Goal: Use online tool/utility: Utilize a website feature to perform a specific function

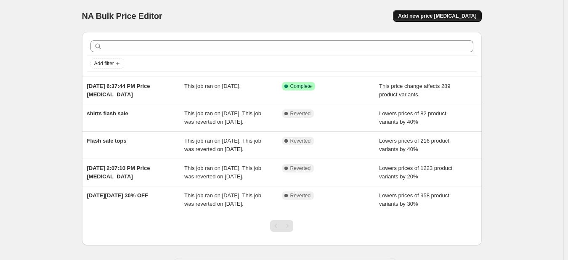
click at [453, 16] on span "Add new price [MEDICAL_DATA]" at bounding box center [437, 16] width 78 height 7
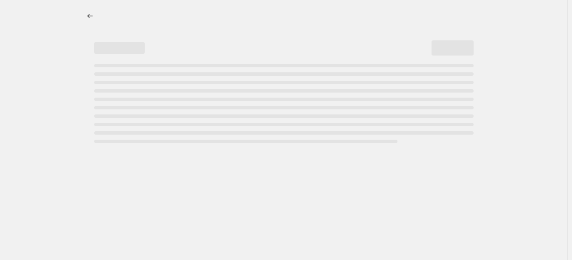
select select "percentage"
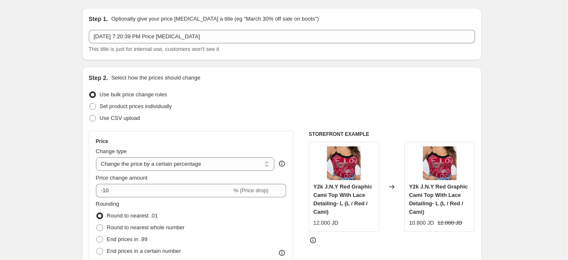
scroll to position [24, 0]
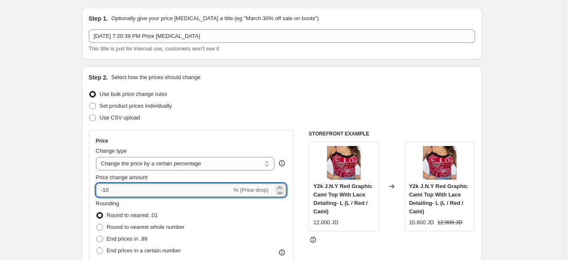
click at [140, 188] on input "-10" at bounding box center [164, 189] width 136 height 13
type input "-1"
type input "-20"
click at [131, 238] on span "End prices in .99" at bounding box center [127, 239] width 41 height 6
click at [97, 236] on input "End prices in .99" at bounding box center [96, 236] width 0 height 0
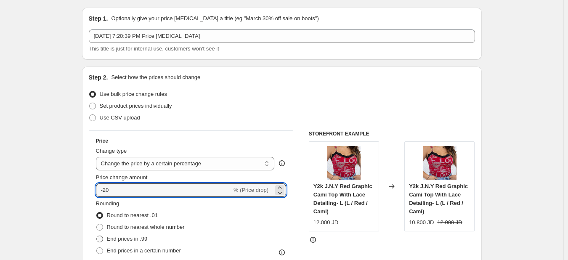
radio input "true"
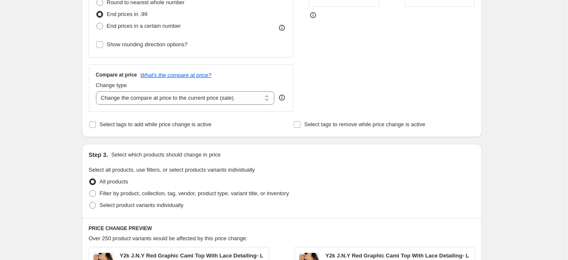
scroll to position [249, 0]
click at [181, 195] on span "Filter by product, collection, tag, vendor, product type, variant title, or inv…" at bounding box center [194, 193] width 189 height 6
click at [90, 190] on input "Filter by product, collection, tag, vendor, product type, variant title, or inv…" at bounding box center [89, 190] width 0 height 0
radio input "true"
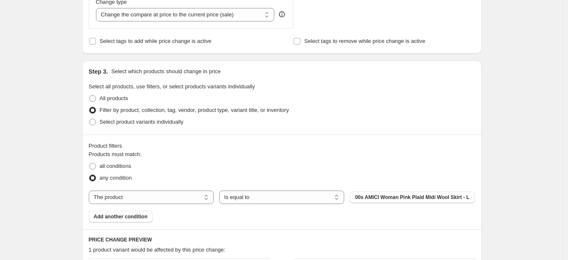
scroll to position [333, 0]
click at [174, 199] on select "The product The product's collection The product's tag The product's vendor The…" at bounding box center [151, 196] width 125 height 13
select select "tag"
click at [408, 198] on button "00s" at bounding box center [412, 197] width 125 height 12
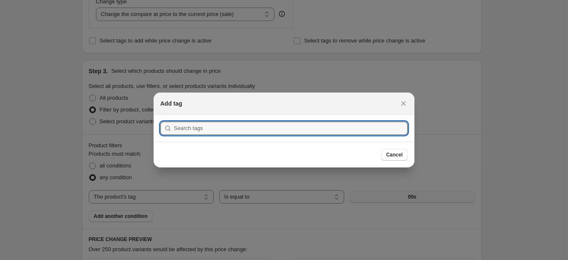
scroll to position [0, 0]
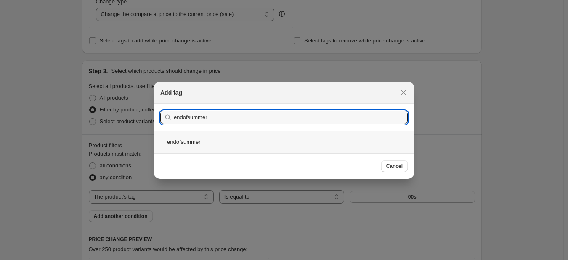
type input "endofsummer"
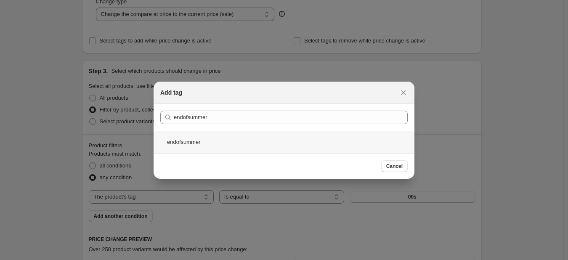
click at [228, 141] on div "endofsummer" at bounding box center [284, 142] width 261 height 22
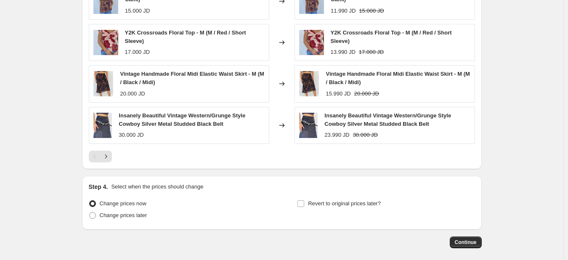
scroll to position [687, 0]
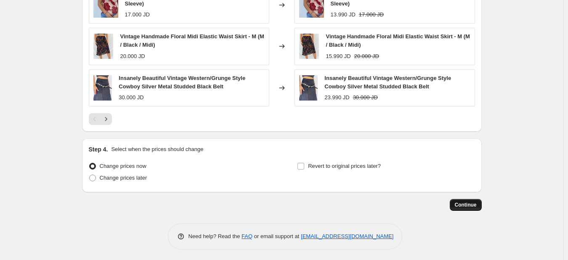
click at [472, 202] on span "Continue" at bounding box center [466, 204] width 22 height 7
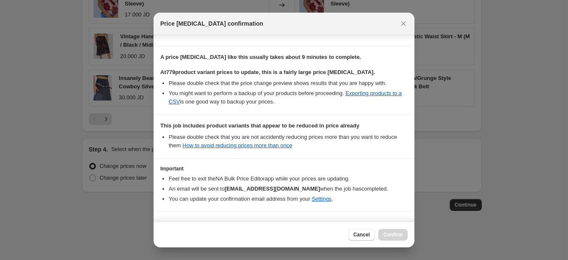
scroll to position [140, 0]
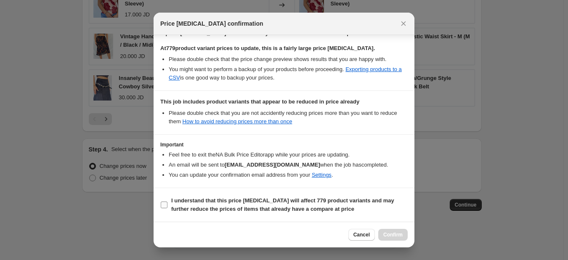
click at [240, 201] on b "I understand that this price [MEDICAL_DATA] will affect 779 product variants an…" at bounding box center [282, 204] width 223 height 15
click at [167, 201] on input "I understand that this price [MEDICAL_DATA] will affect 779 product variants an…" at bounding box center [164, 204] width 7 height 7
checkbox input "true"
click at [400, 233] on span "Confirm" at bounding box center [392, 234] width 19 height 7
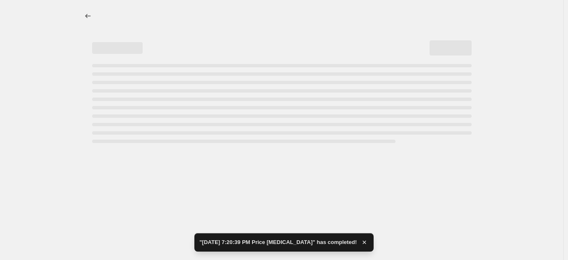
select select "percentage"
select select "tag"
